Goal: Task Accomplishment & Management: Manage account settings

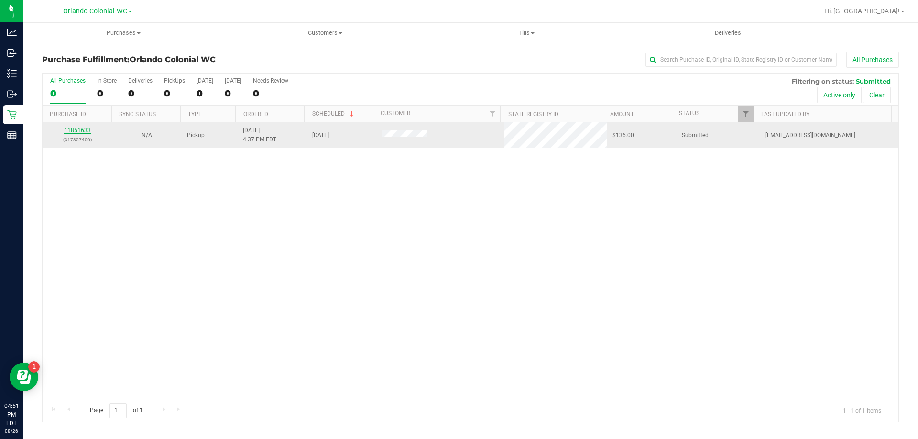
click at [77, 131] on link "11851633" at bounding box center [77, 130] width 27 height 7
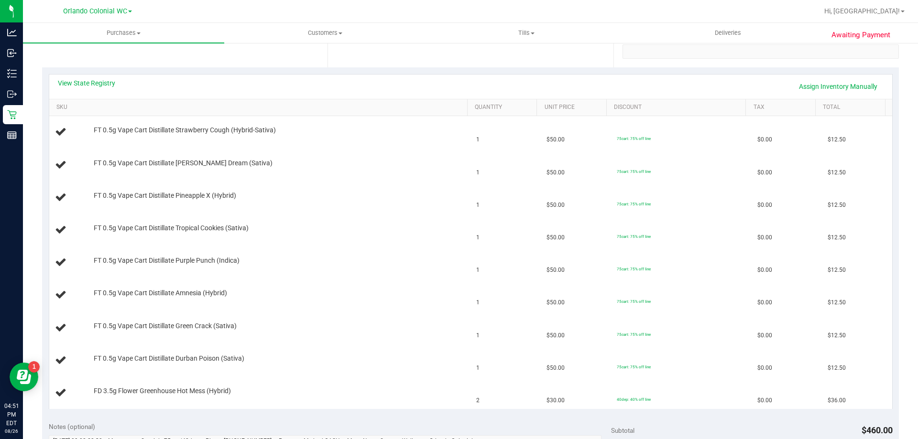
scroll to position [191, 0]
click at [92, 100] on th "SKU" at bounding box center [258, 107] width 418 height 17
click at [77, 80] on link "View State Registry" at bounding box center [86, 83] width 57 height 10
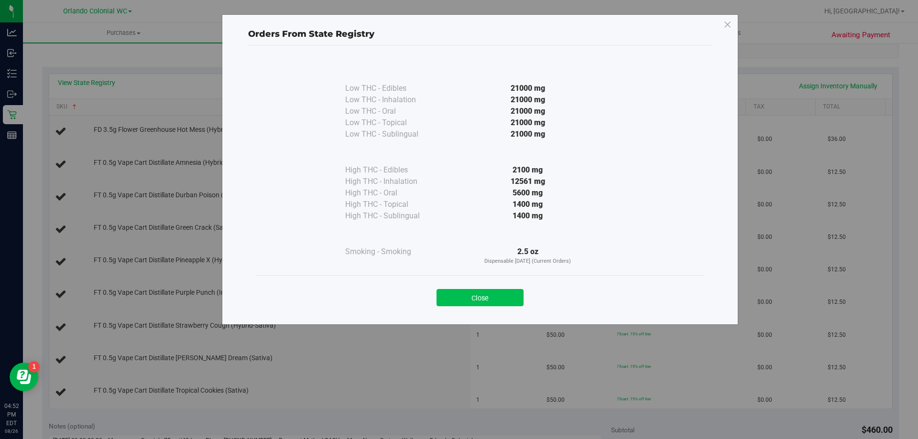
click at [475, 303] on button "Close" at bounding box center [480, 297] width 87 height 17
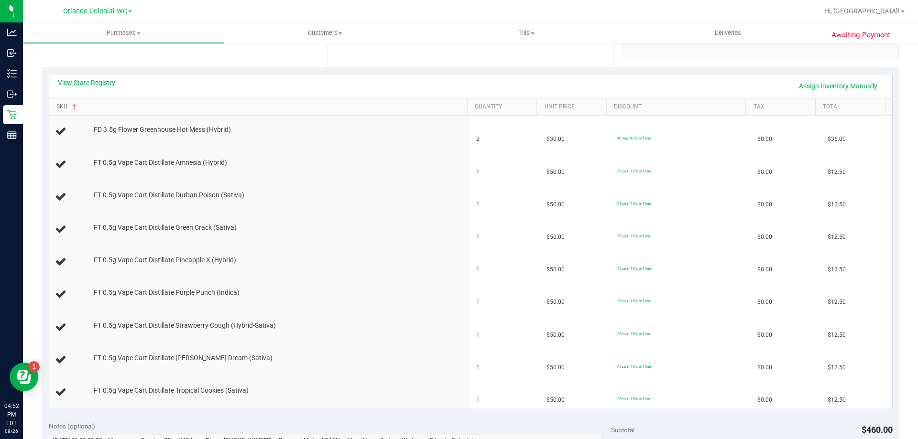
click at [62, 107] on link "SKU" at bounding box center [259, 107] width 407 height 8
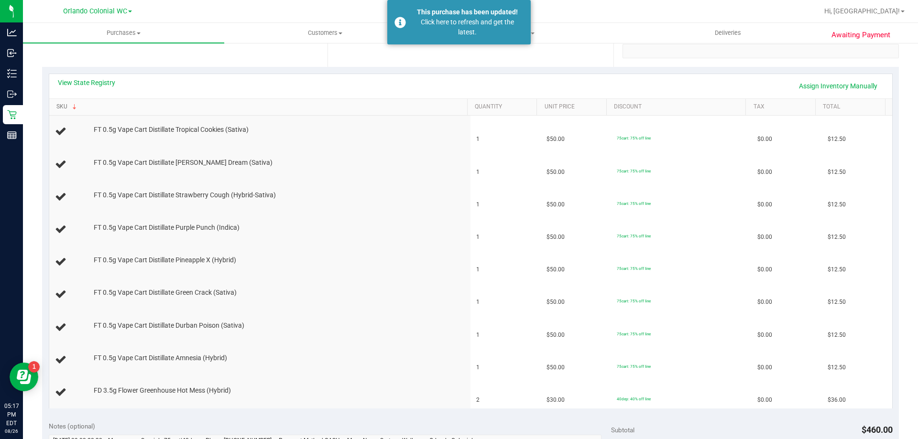
scroll to position [0, 0]
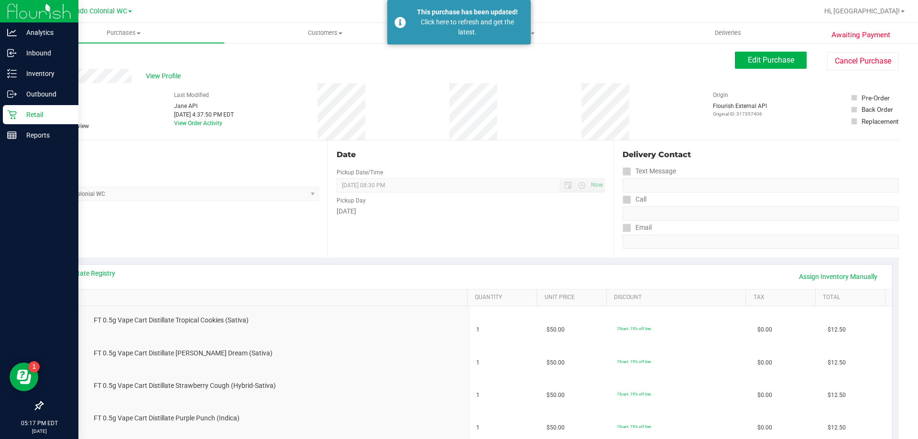
click at [16, 111] on icon at bounding box center [12, 115] width 10 height 10
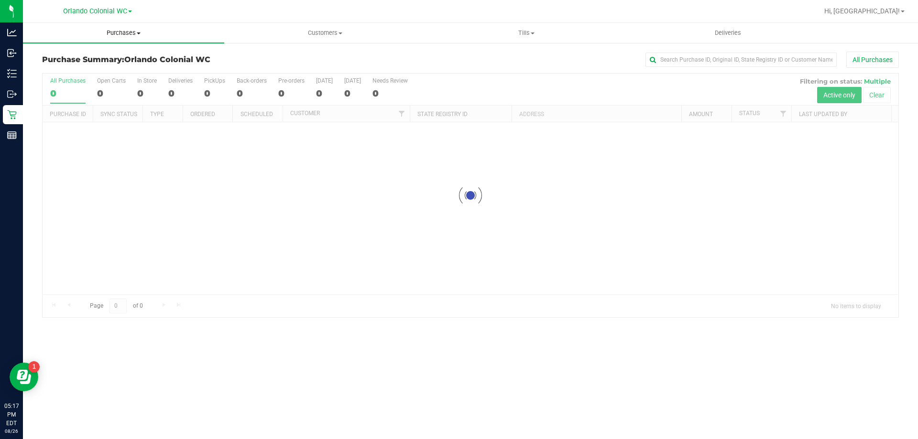
click at [115, 33] on span "Purchases" at bounding box center [123, 33] width 201 height 9
click at [121, 66] on li "Fulfillment" at bounding box center [123, 69] width 201 height 11
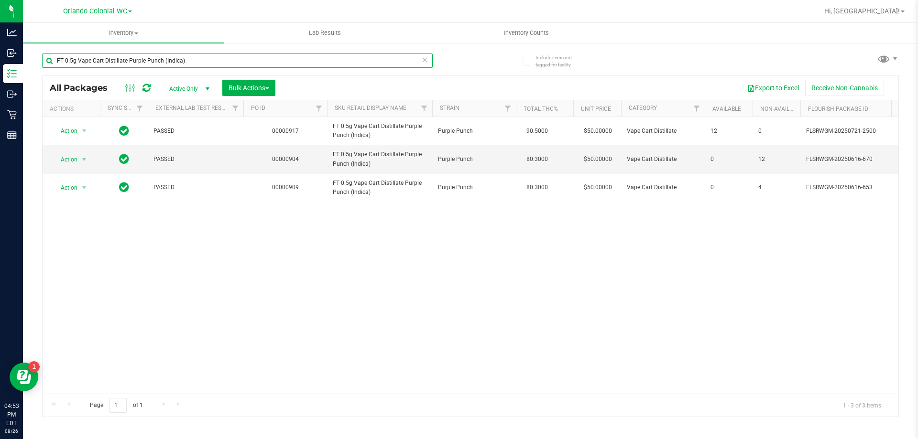
click at [205, 64] on input "FT 0.5g Vape Cart Distillate Purple Punch (Indica)" at bounding box center [237, 61] width 391 height 14
click at [205, 62] on input "FT 0.5g Vape Cart Distillate Purple Punch (Indica)" at bounding box center [237, 61] width 391 height 14
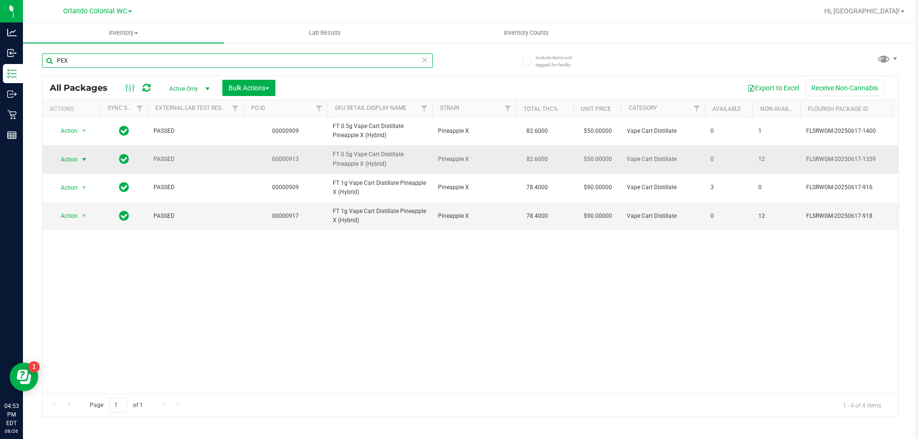
type input "PEX"
click at [73, 158] on span "Action" at bounding box center [65, 159] width 26 height 13
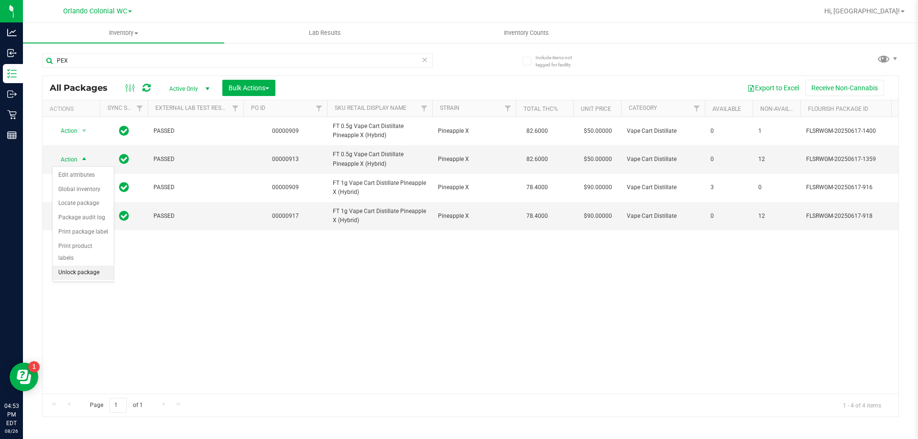
click at [81, 266] on li "Unlock package" at bounding box center [83, 273] width 61 height 14
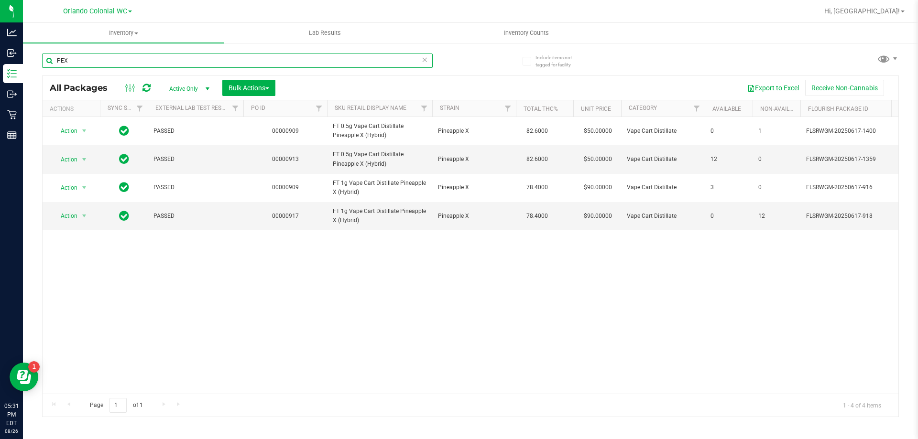
click at [156, 66] on input "PEX" at bounding box center [237, 61] width 391 height 14
drag, startPoint x: 156, startPoint y: 66, endPoint x: 133, endPoint y: 63, distance: 23.2
click at [154, 63] on input "PEX" at bounding box center [237, 61] width 391 height 14
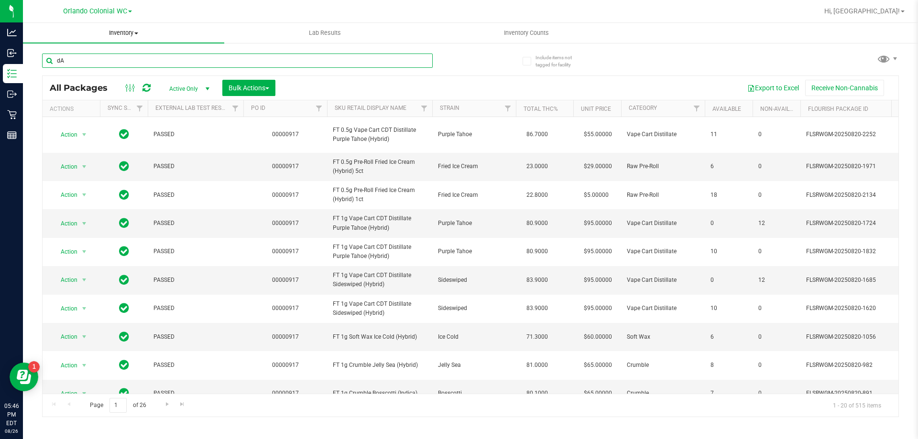
type input "d"
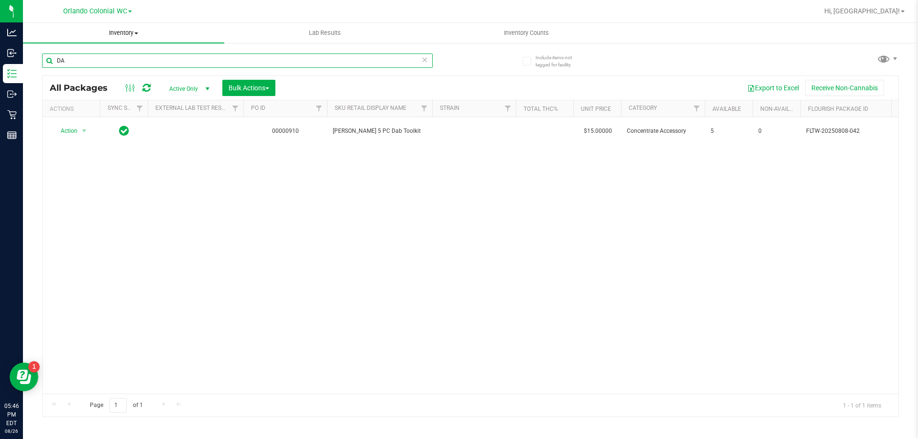
type input "D"
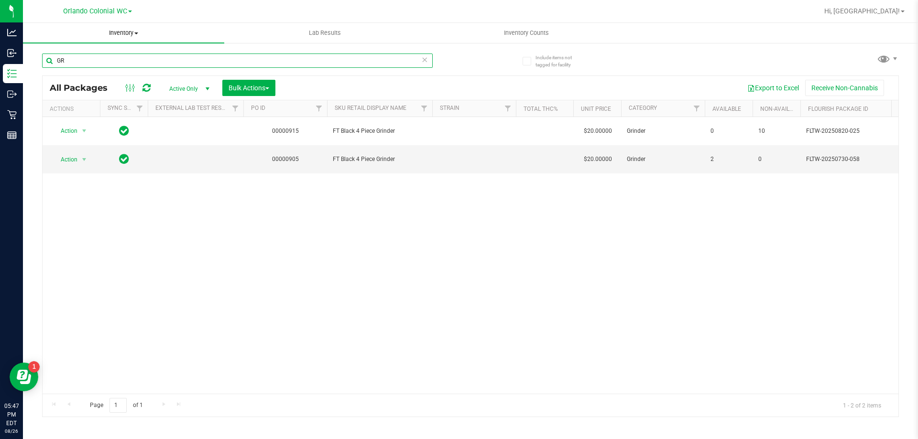
type input "G"
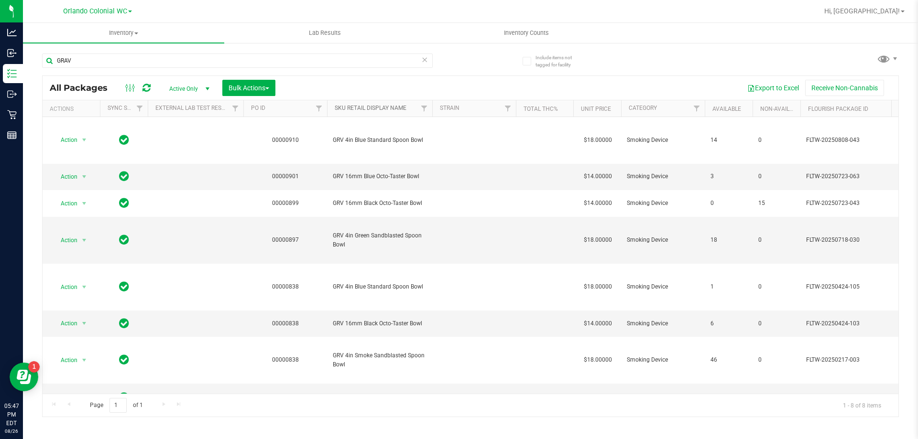
click at [369, 108] on link "SKU Retail Display Name" at bounding box center [371, 108] width 72 height 7
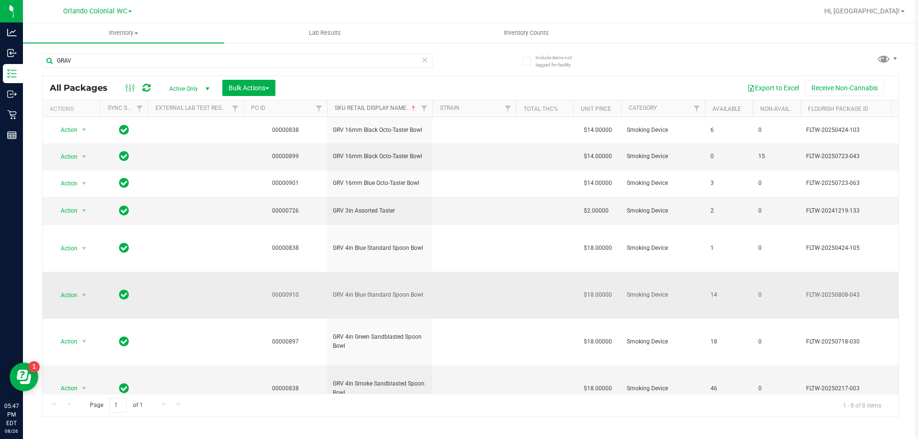
scroll to position [25, 0]
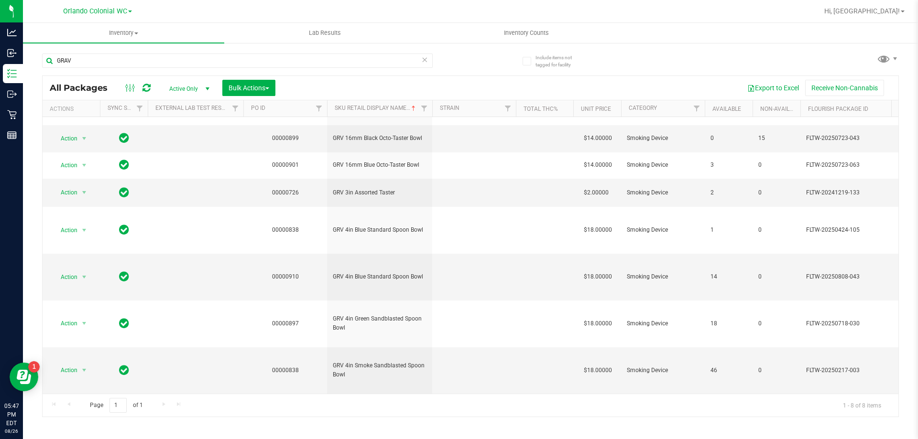
click at [205, 50] on div "GRAV" at bounding box center [256, 60] width 428 height 31
click at [205, 62] on input "GRAV" at bounding box center [237, 61] width 391 height 14
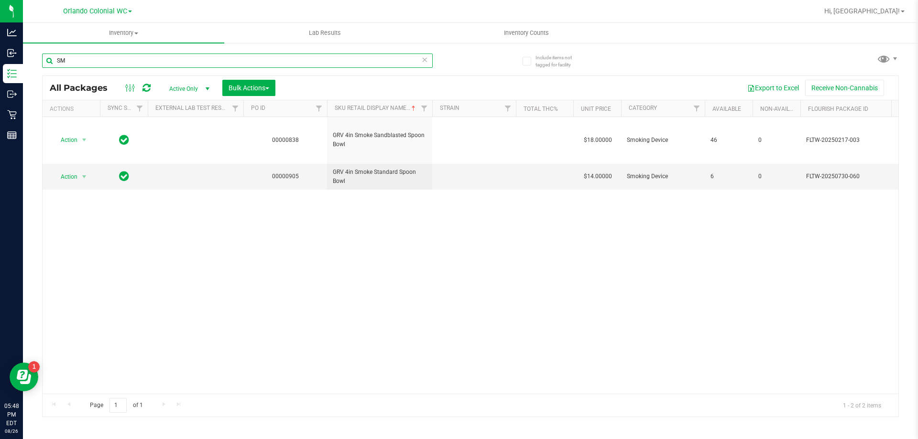
type input "S"
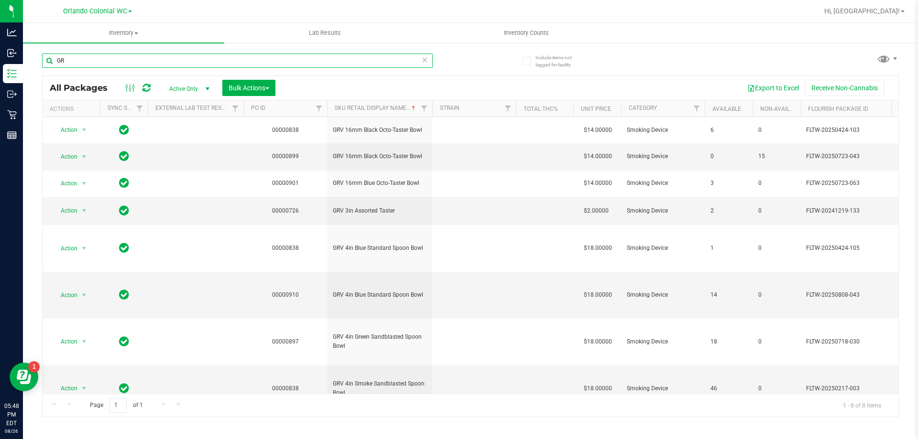
type input "G"
type input "T"
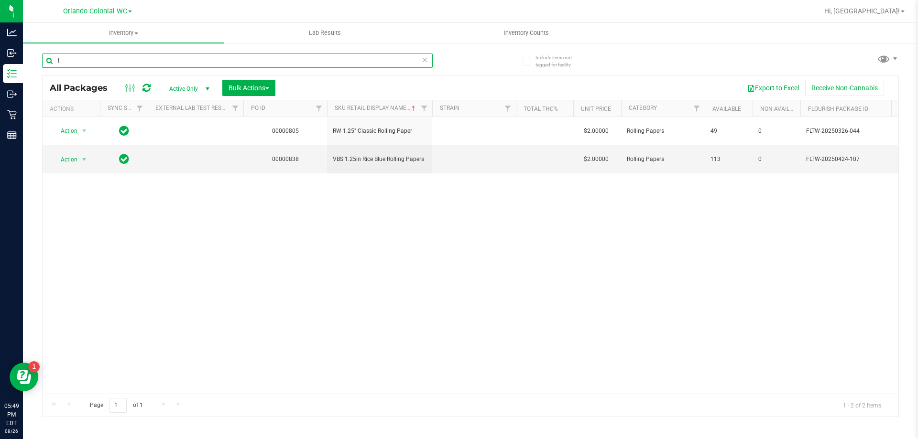
type input "1"
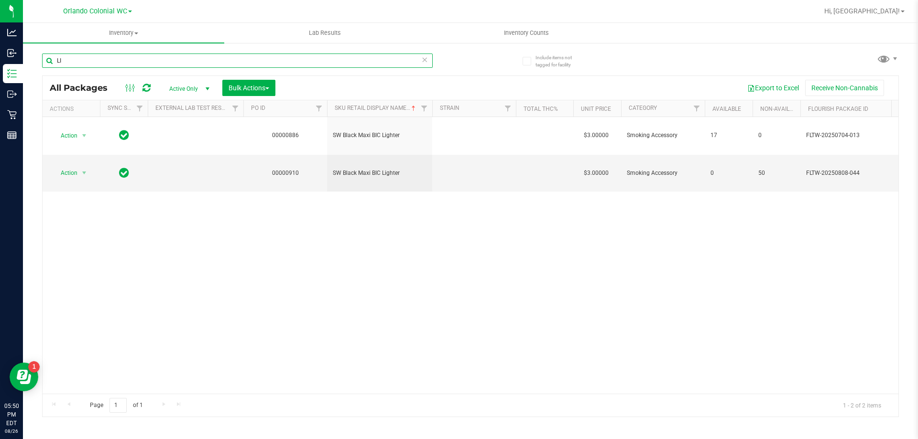
type input "L"
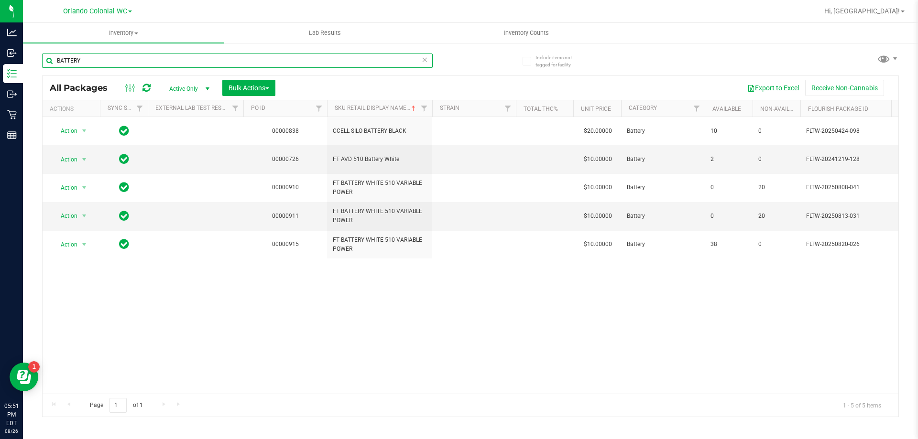
click at [240, 65] on input "BATTERY" at bounding box center [237, 61] width 391 height 14
type input "B"
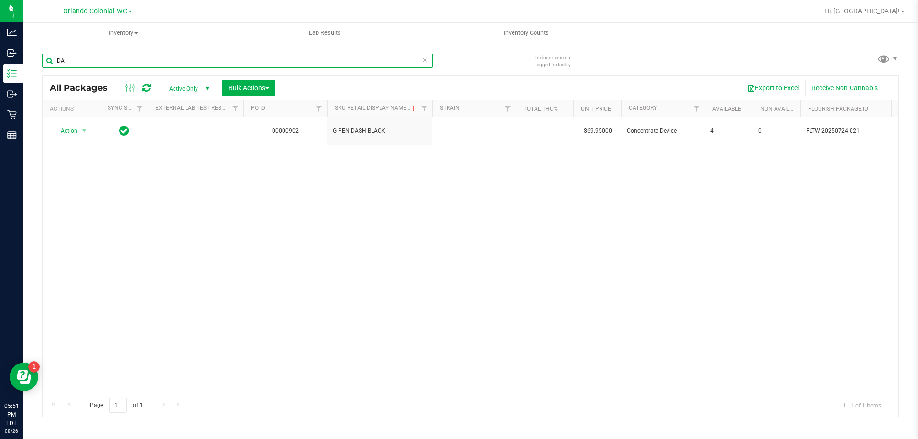
type input "D"
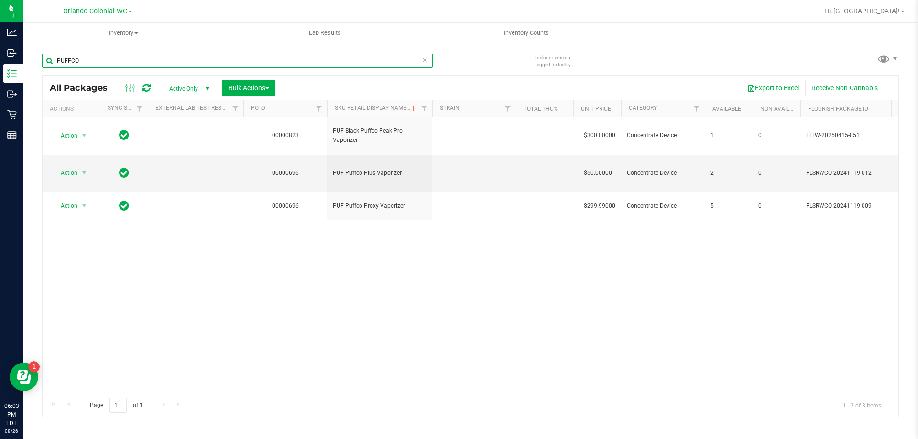
type input "PUFFCO"
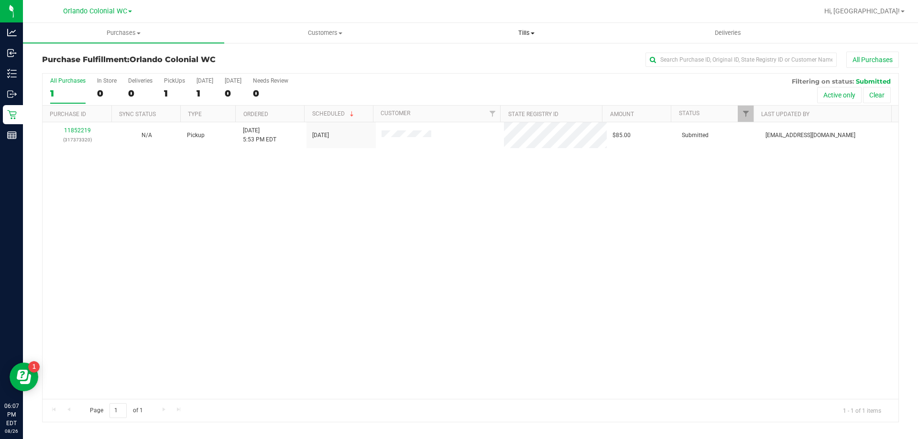
click at [545, 34] on span "Tills" at bounding box center [526, 33] width 200 height 9
click at [491, 57] on li "Manage tills" at bounding box center [526, 57] width 201 height 11
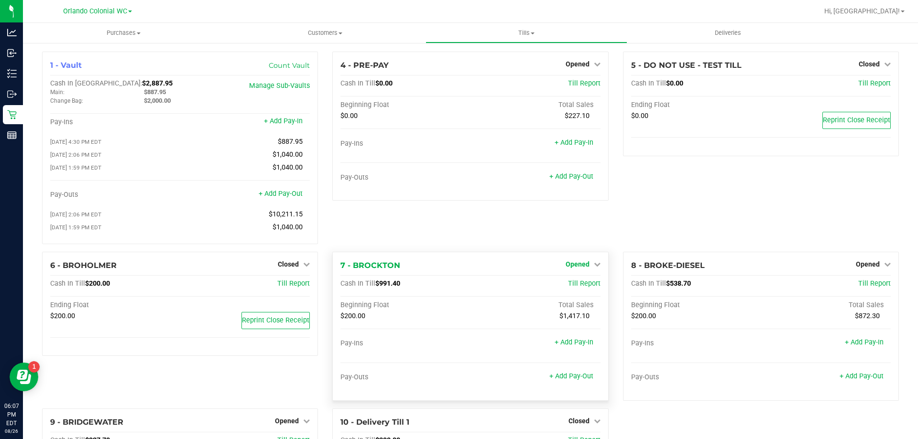
click at [586, 264] on link "Opened" at bounding box center [583, 265] width 35 height 8
click at [585, 278] on div "Close Till" at bounding box center [579, 285] width 72 height 26
click at [580, 288] on link "Close Till" at bounding box center [579, 284] width 26 height 8
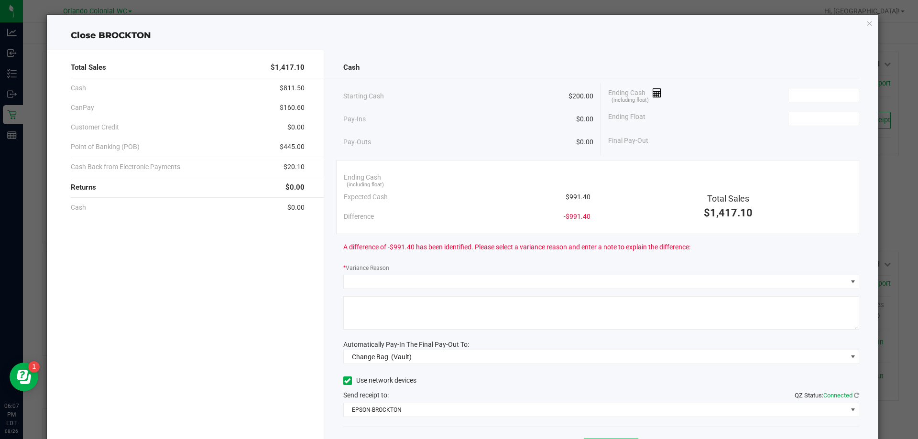
click at [570, 197] on span "$991.40" at bounding box center [578, 197] width 25 height 10
copy span "$991.40"
click at [814, 93] on input at bounding box center [824, 94] width 70 height 13
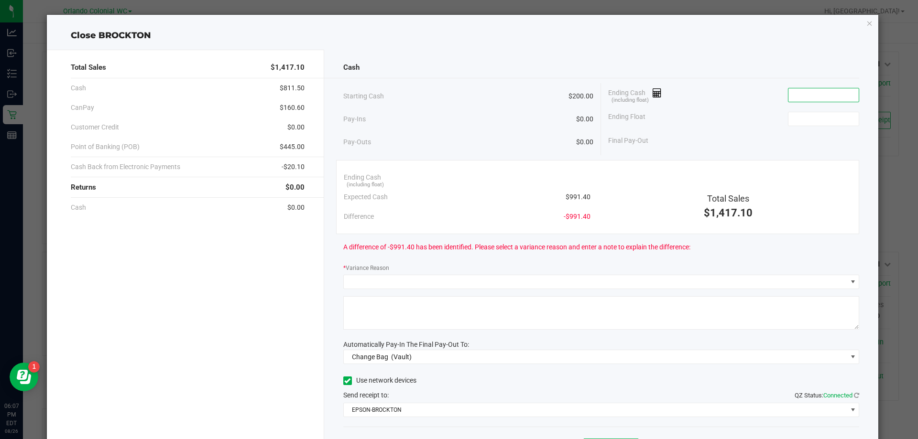
paste input "991.4"
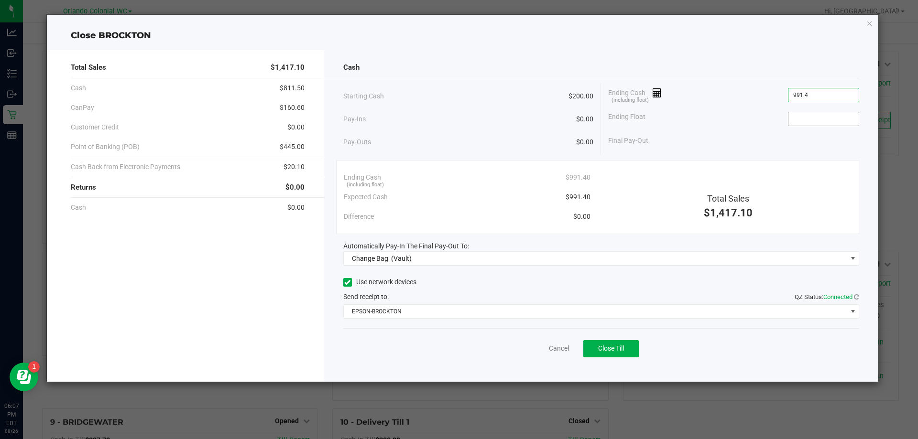
type input "$991.40"
click at [818, 118] on input at bounding box center [824, 118] width 70 height 13
type input "$200.00"
click at [726, 69] on div "Cash" at bounding box center [601, 67] width 516 height 21
drag, startPoint x: 588, startPoint y: 76, endPoint x: 579, endPoint y: 88, distance: 15.1
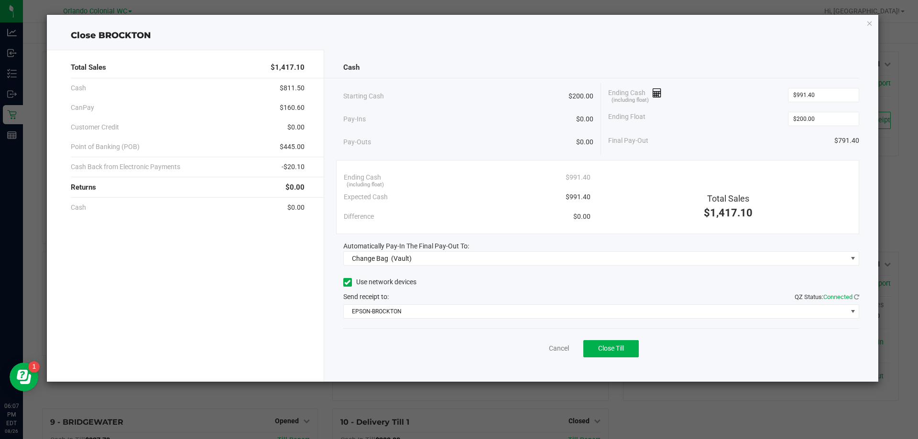
click at [582, 84] on div "Cash Starting Cash $200.00 Pay-Ins $0.00 Pay-Outs $0.00 Ending Cash (including …" at bounding box center [601, 216] width 555 height 332
click at [451, 266] on div "Cash Starting Cash $200.00 Pay-Ins $0.00 Pay-Outs $0.00 Ending Cash (including …" at bounding box center [601, 216] width 555 height 332
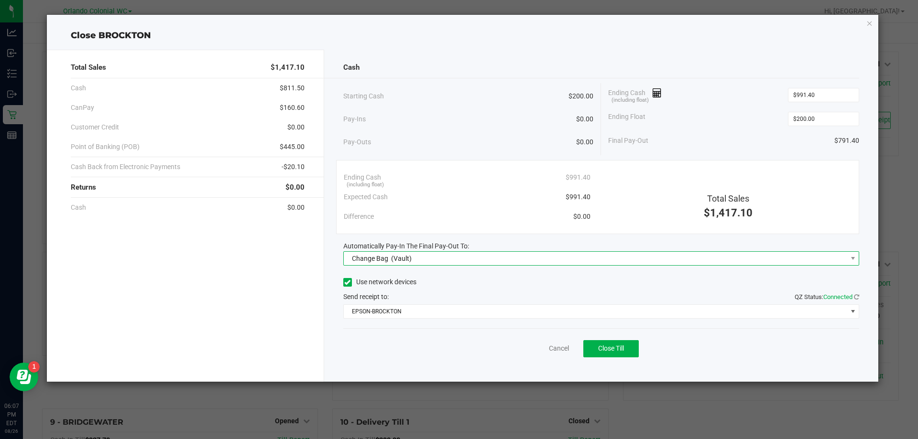
click at [442, 257] on span "Change Bag (Vault)" at bounding box center [596, 258] width 504 height 13
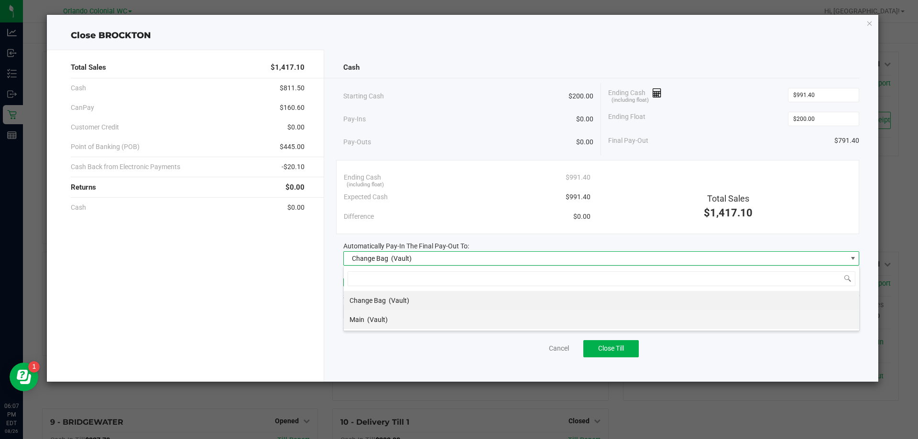
scroll to position [14, 516]
click at [405, 331] on div "Change Bag (Vault) Main (Vault)" at bounding box center [601, 299] width 516 height 66
drag, startPoint x: 405, startPoint y: 322, endPoint x: 418, endPoint y: 320, distance: 14.1
click at [405, 322] on li "Main (Vault)" at bounding box center [601, 319] width 515 height 19
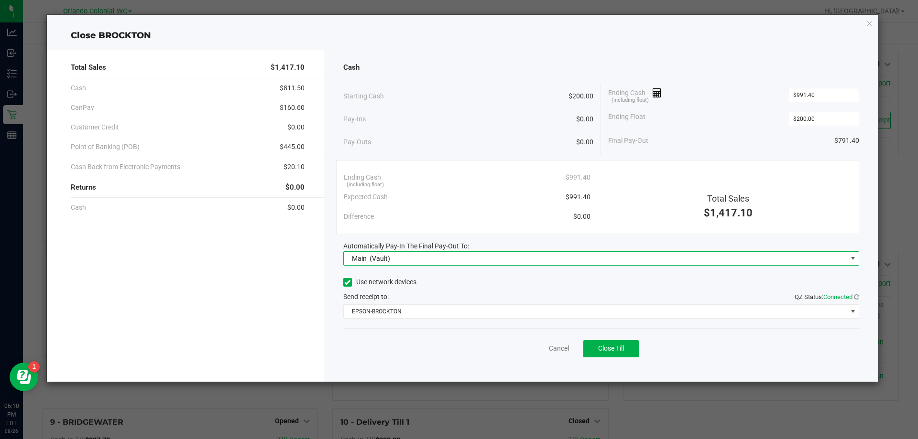
click at [398, 50] on div "Cash Starting Cash $200.00 Pay-Ins $0.00 Pay-Outs $0.00 Ending Cash (including …" at bounding box center [601, 216] width 555 height 332
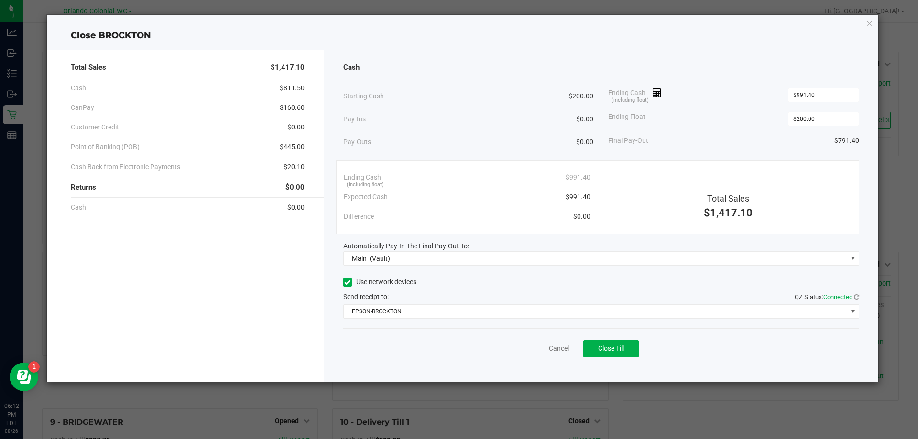
click at [554, 342] on div "Cancel Close Till" at bounding box center [601, 347] width 516 height 37
click at [554, 345] on link "Cancel" at bounding box center [559, 349] width 20 height 10
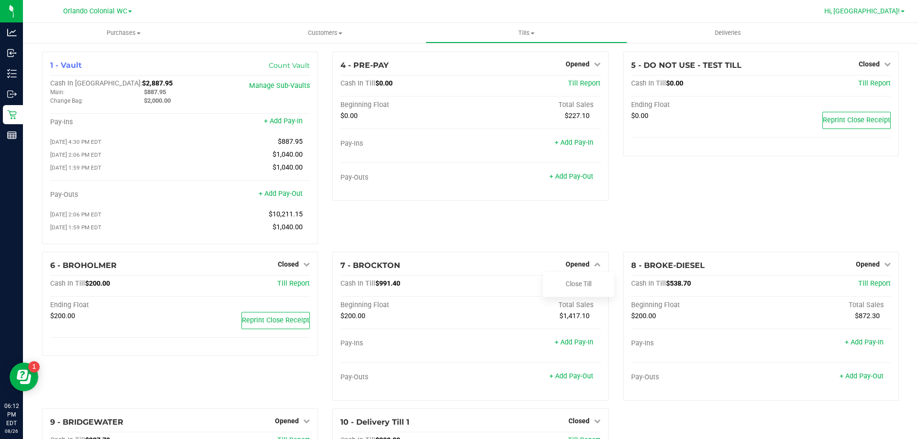
click at [880, 12] on span "Hi, [GEOGRAPHIC_DATA]!" at bounding box center [862, 11] width 76 height 8
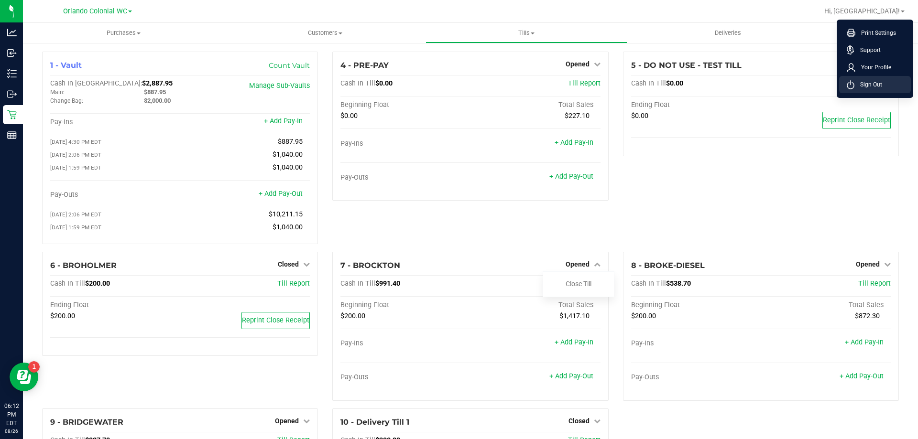
click at [890, 88] on li "Sign Out" at bounding box center [875, 84] width 72 height 17
